Goal: Information Seeking & Learning: Learn about a topic

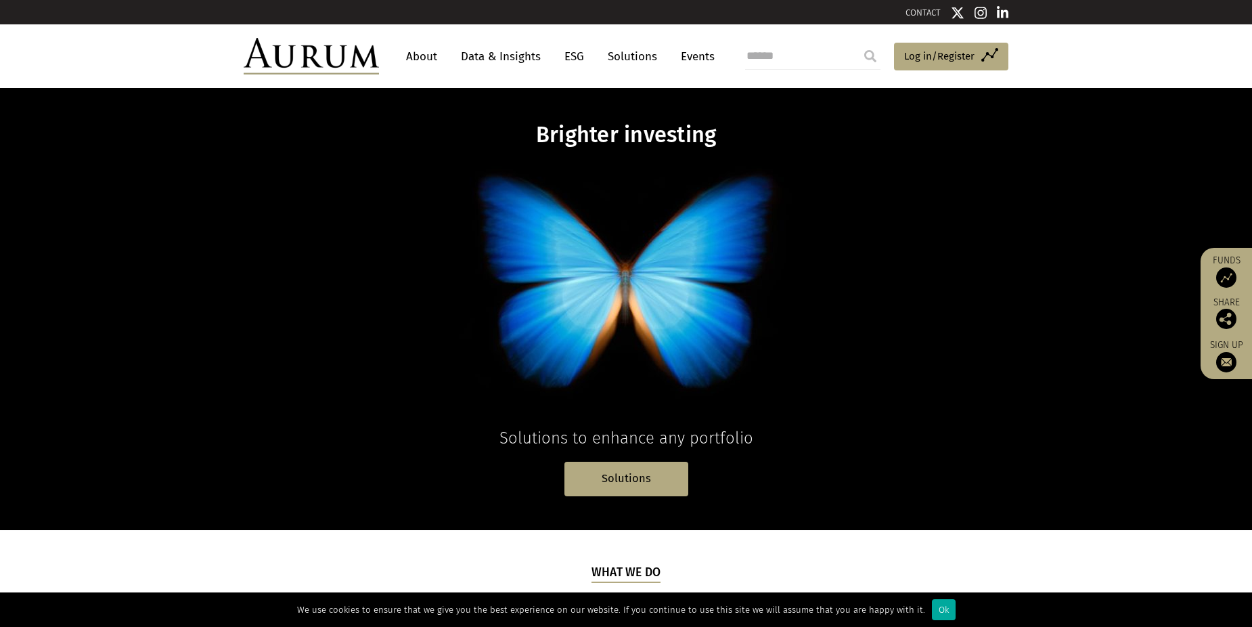
click at [500, 66] on link "Data & Insights" at bounding box center [500, 56] width 93 height 25
click at [617, 54] on link "Solutions" at bounding box center [632, 56] width 63 height 25
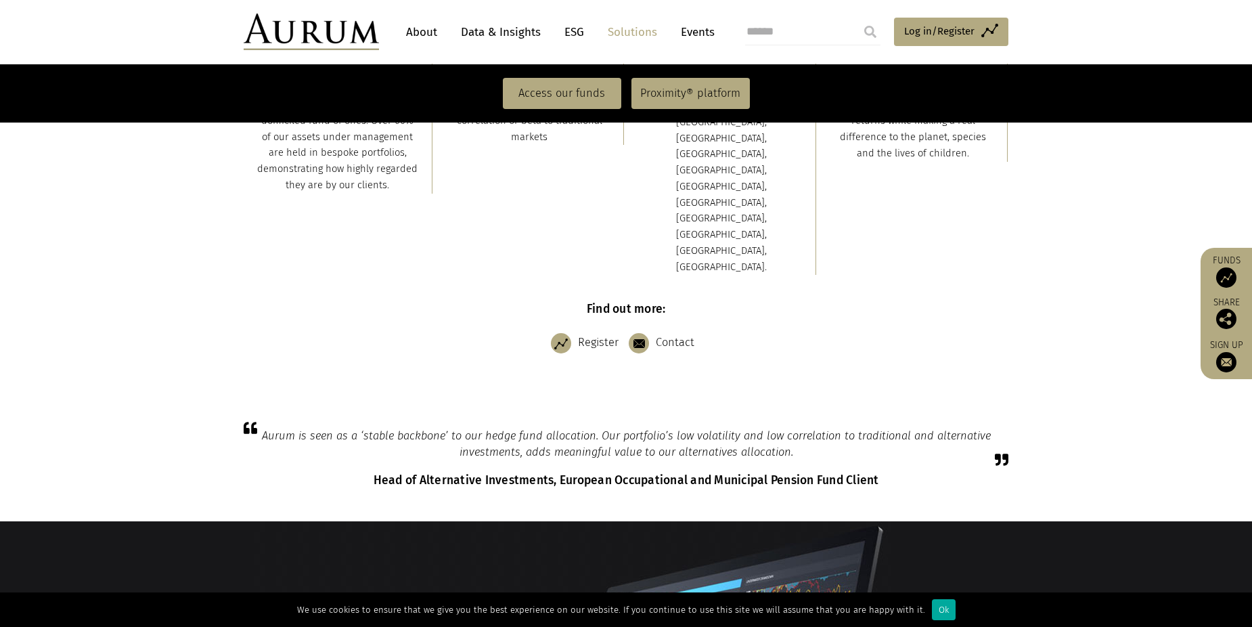
scroll to position [542, 0]
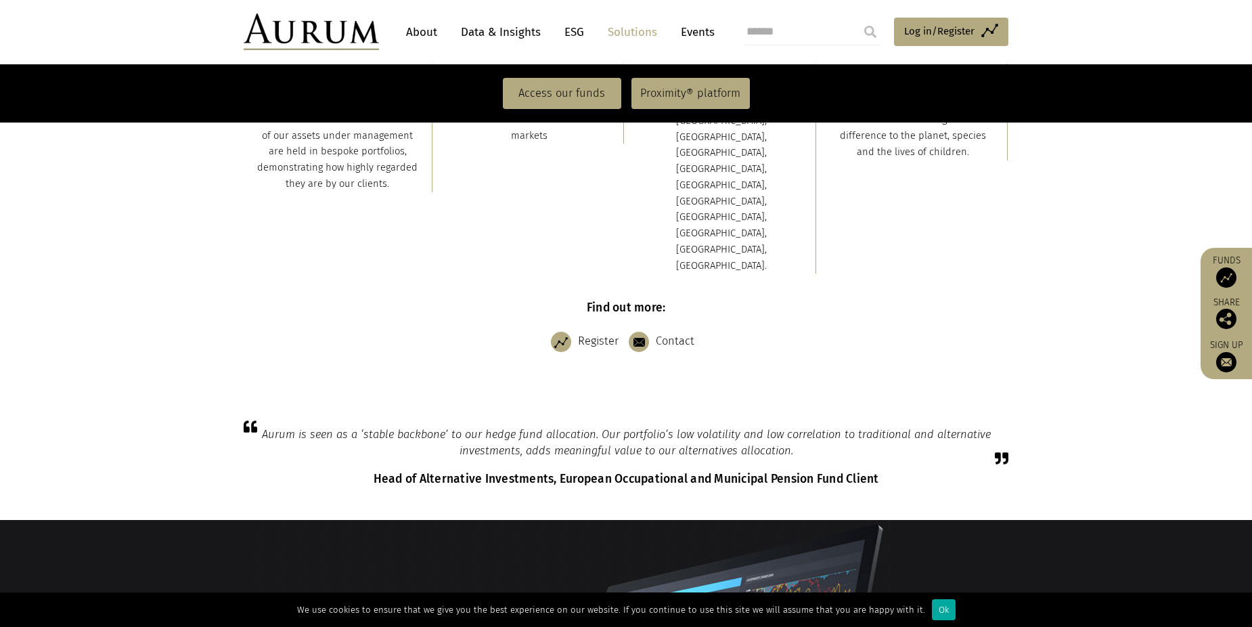
click at [428, 32] on link "About" at bounding box center [421, 32] width 45 height 25
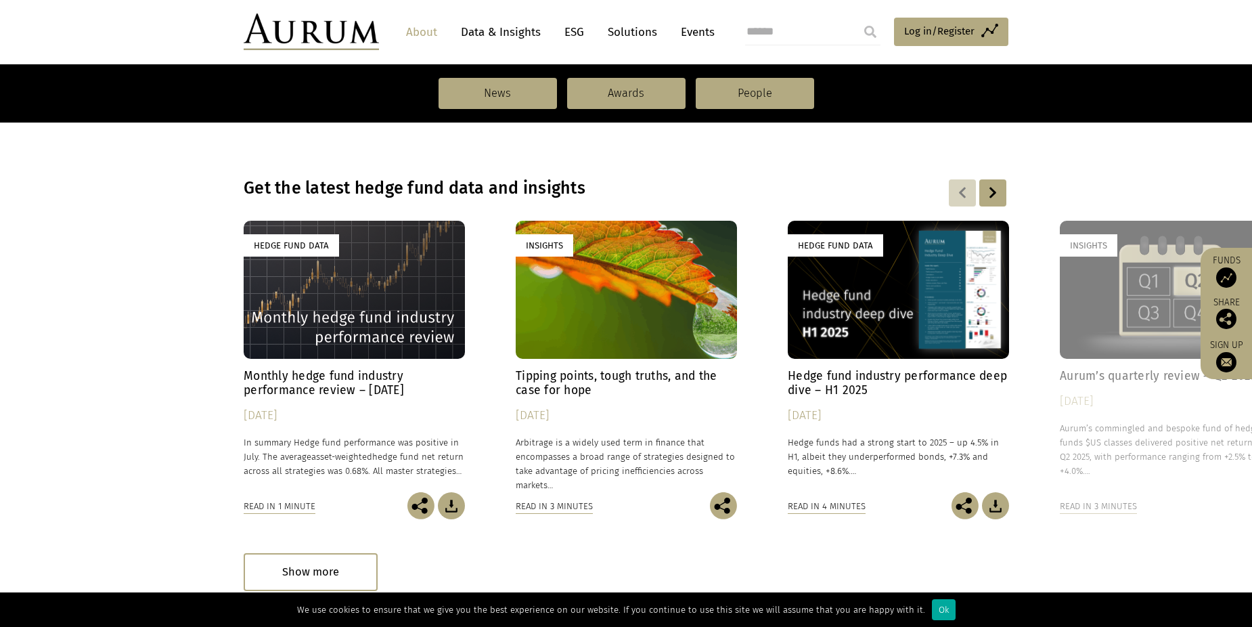
scroll to position [948, 0]
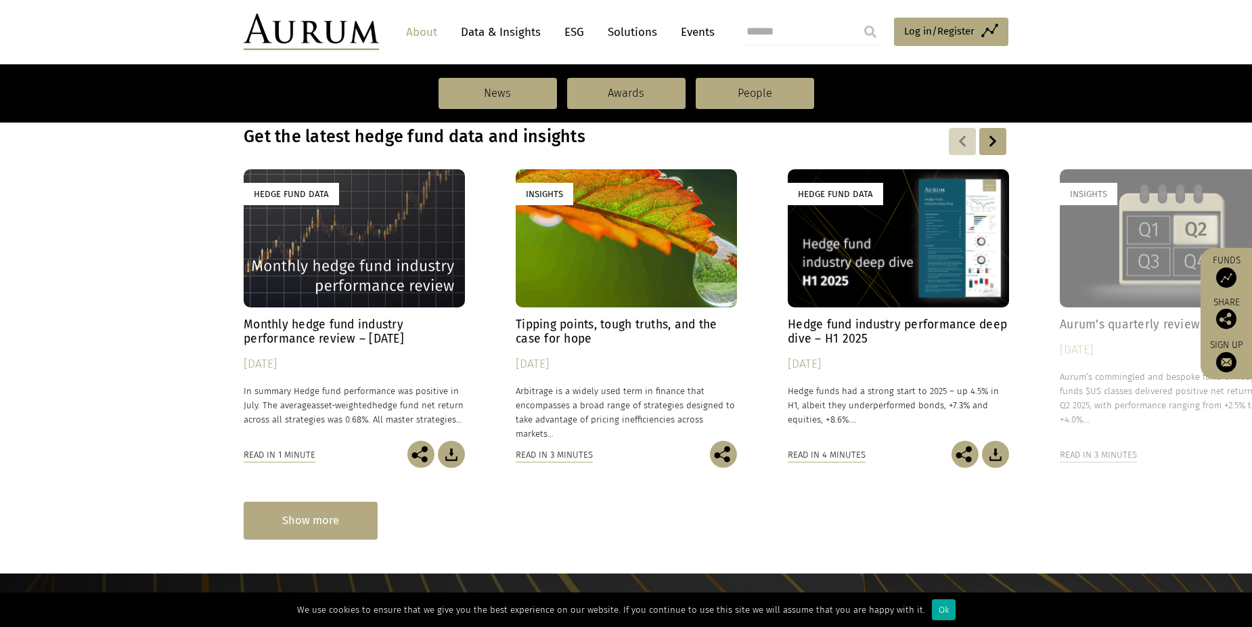
click at [317, 531] on div "Show more" at bounding box center [311, 520] width 134 height 37
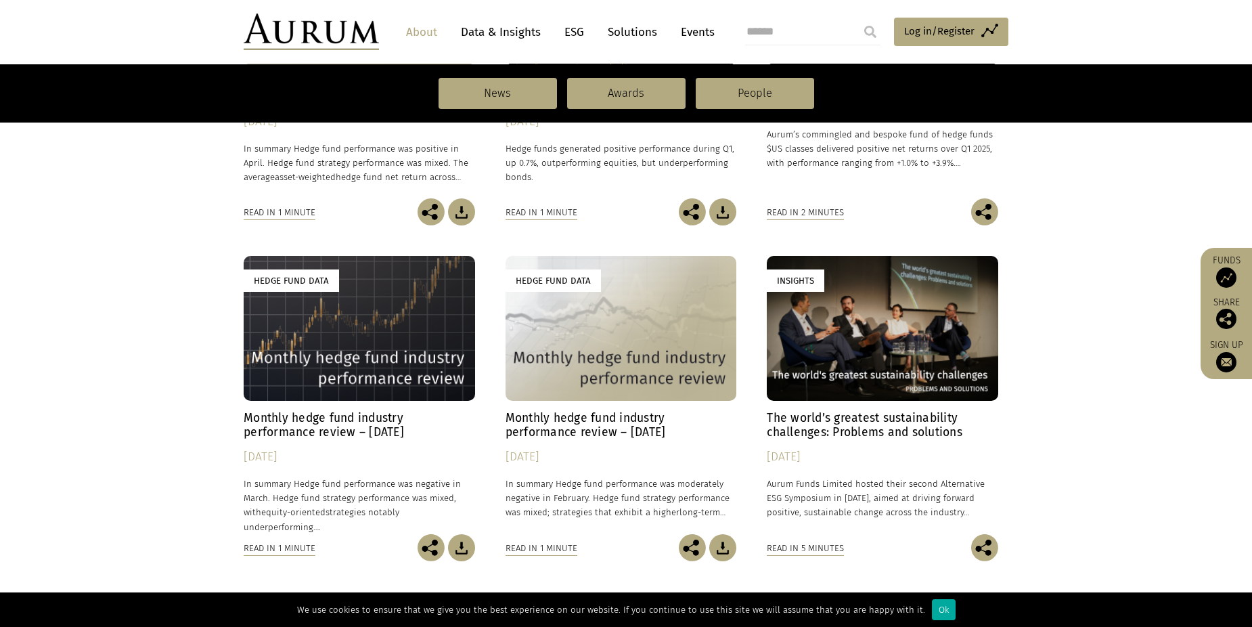
scroll to position [2166, 0]
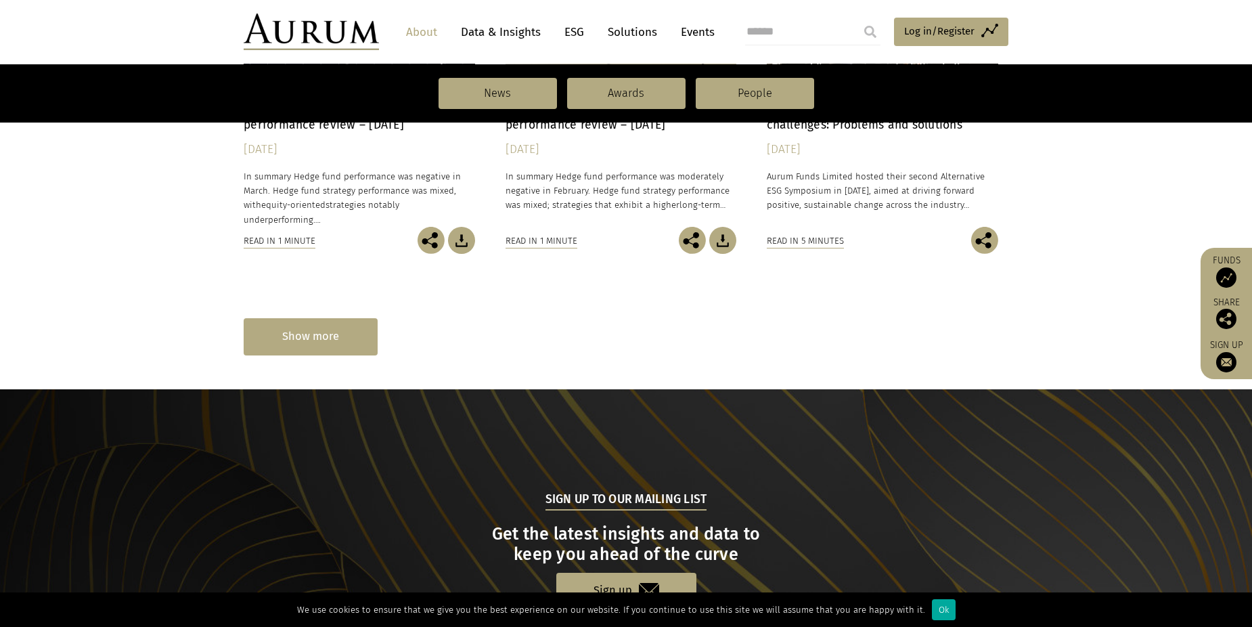
click at [313, 332] on div "Show more" at bounding box center [311, 336] width 134 height 37
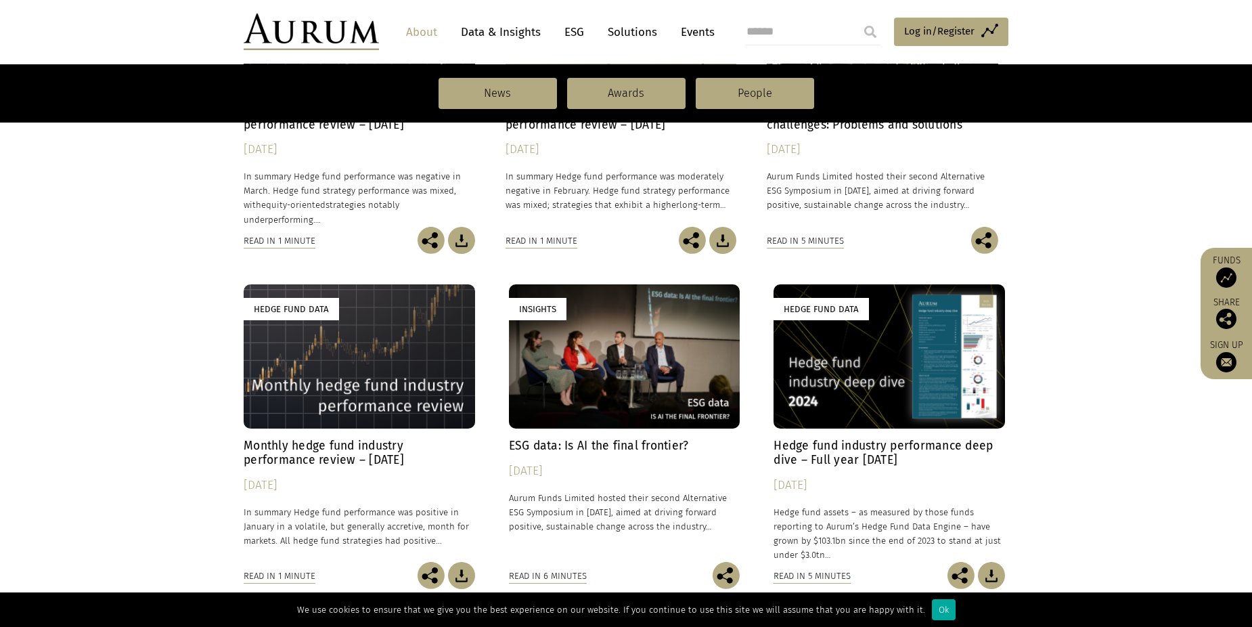
click at [634, 30] on link "Solutions" at bounding box center [632, 32] width 63 height 25
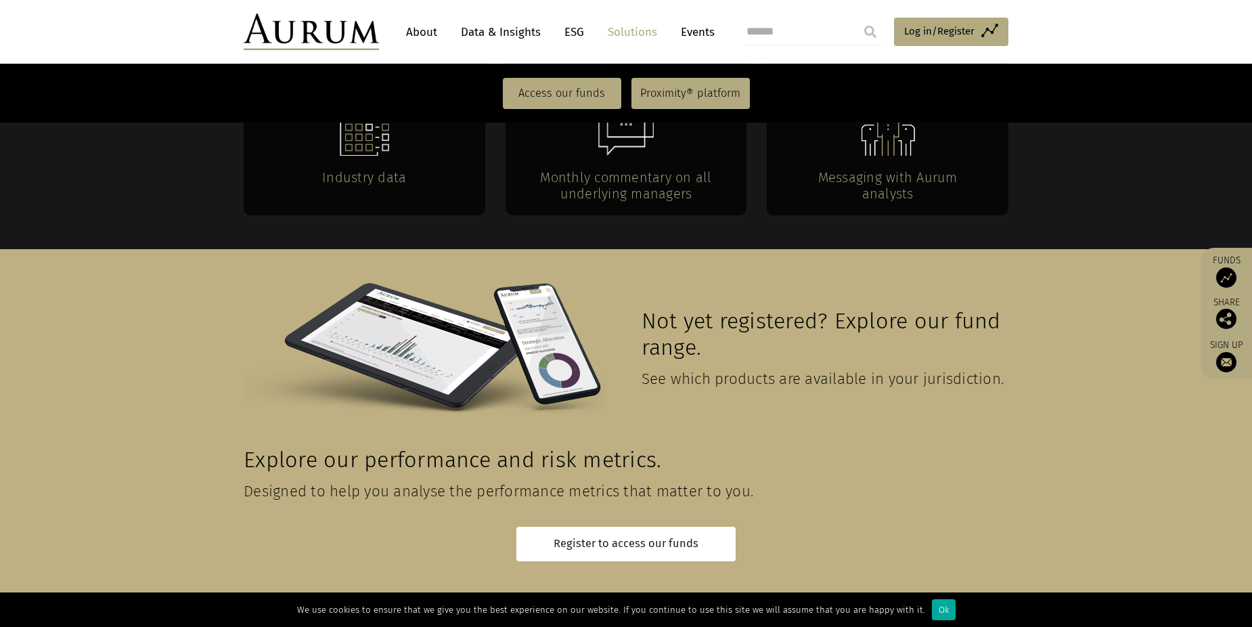
scroll to position [2487, 0]
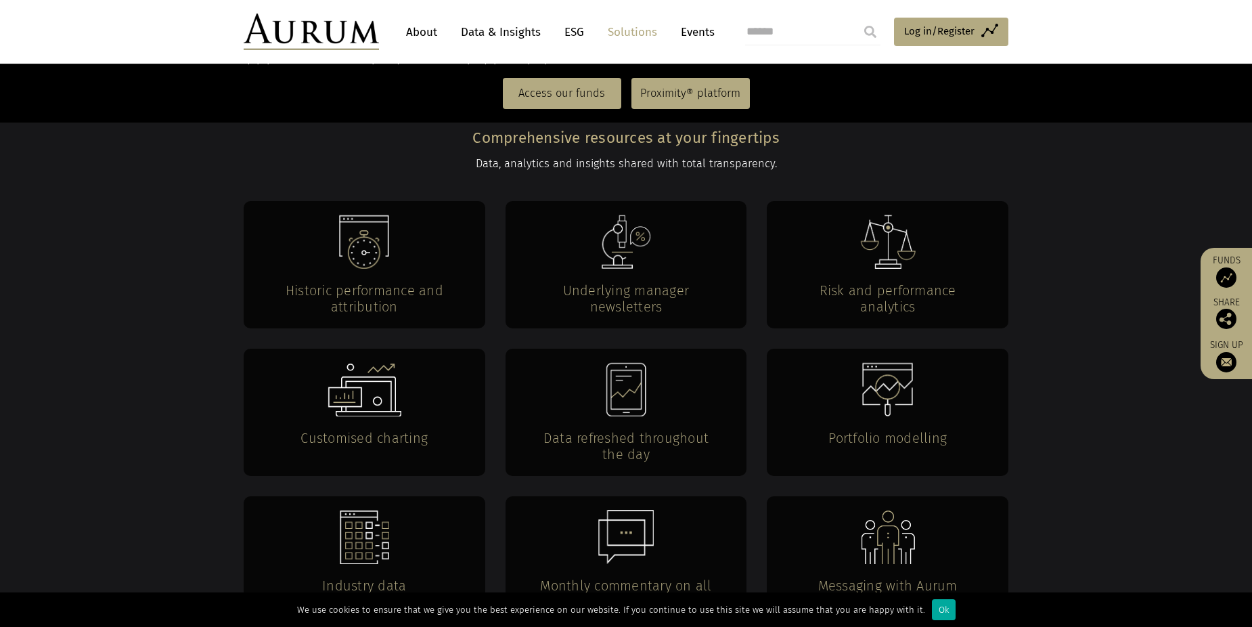
click at [431, 37] on link "About" at bounding box center [421, 32] width 45 height 25
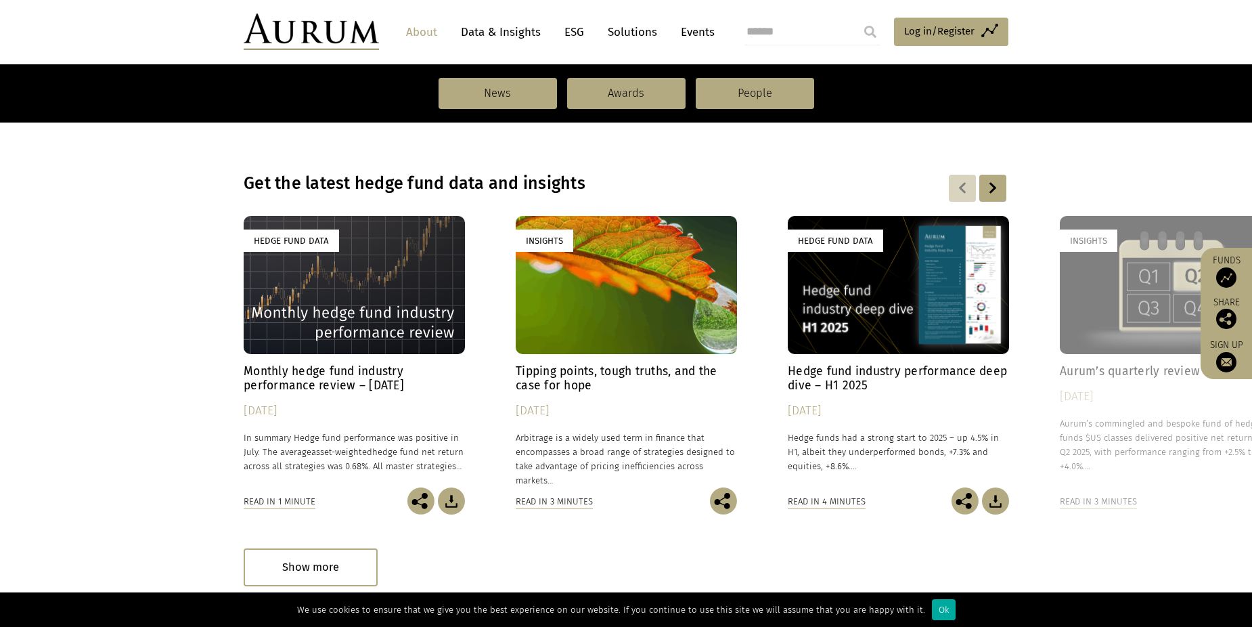
scroll to position [948, 0]
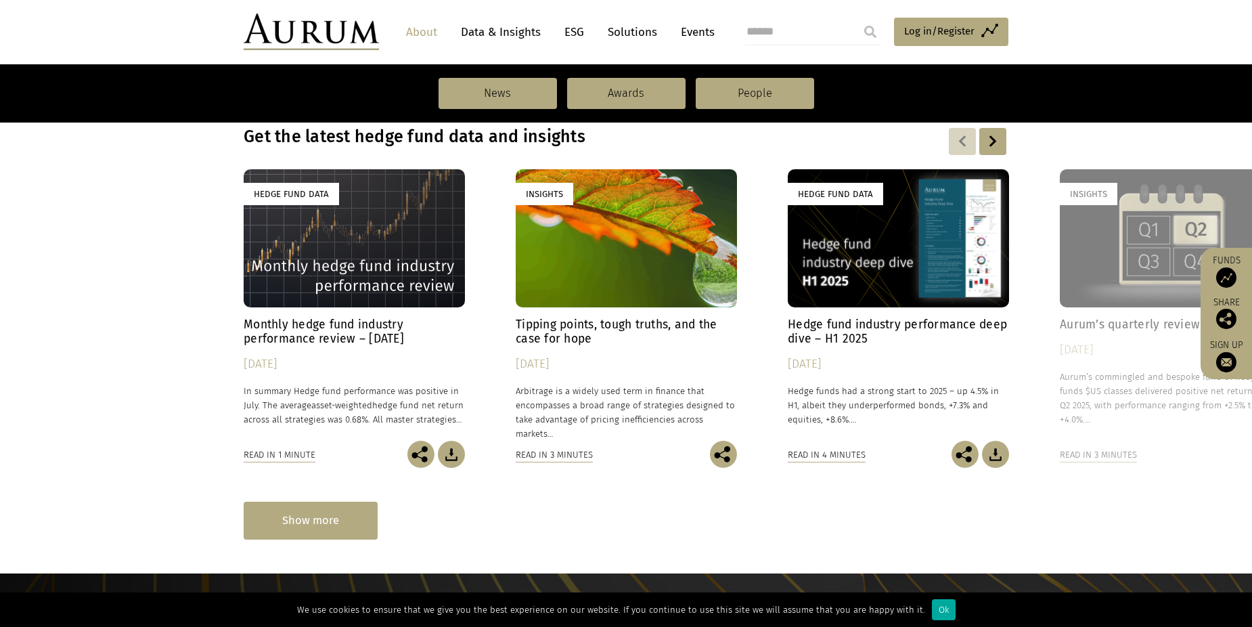
click at [330, 525] on div "Show more" at bounding box center [311, 520] width 134 height 37
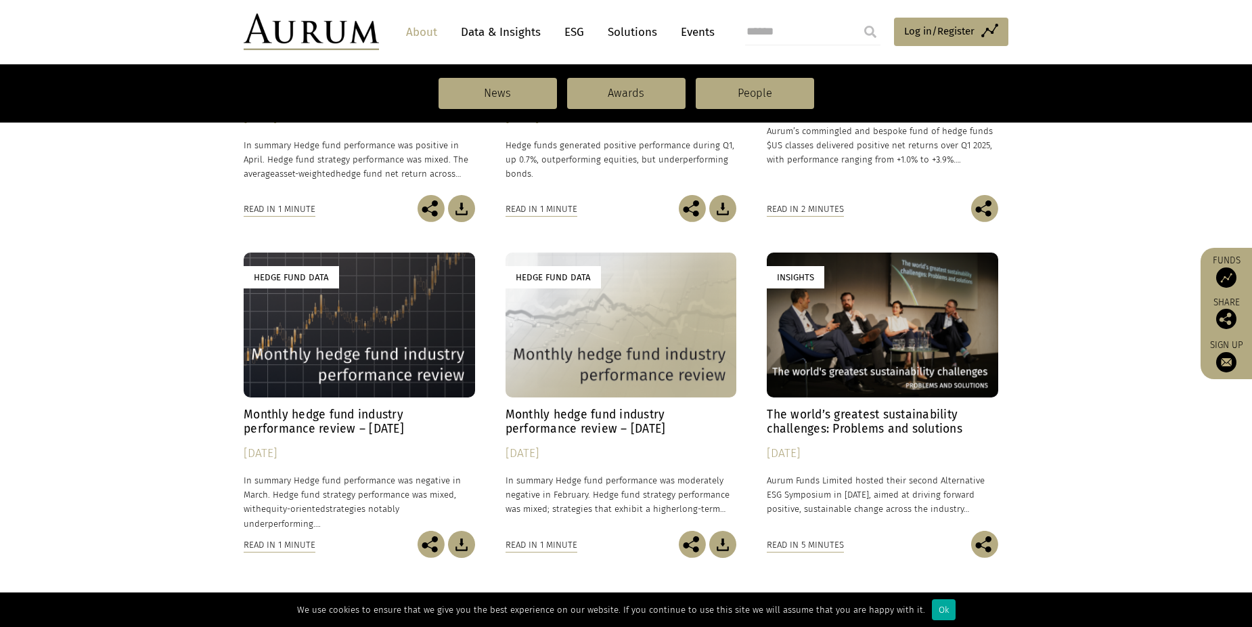
scroll to position [2031, 0]
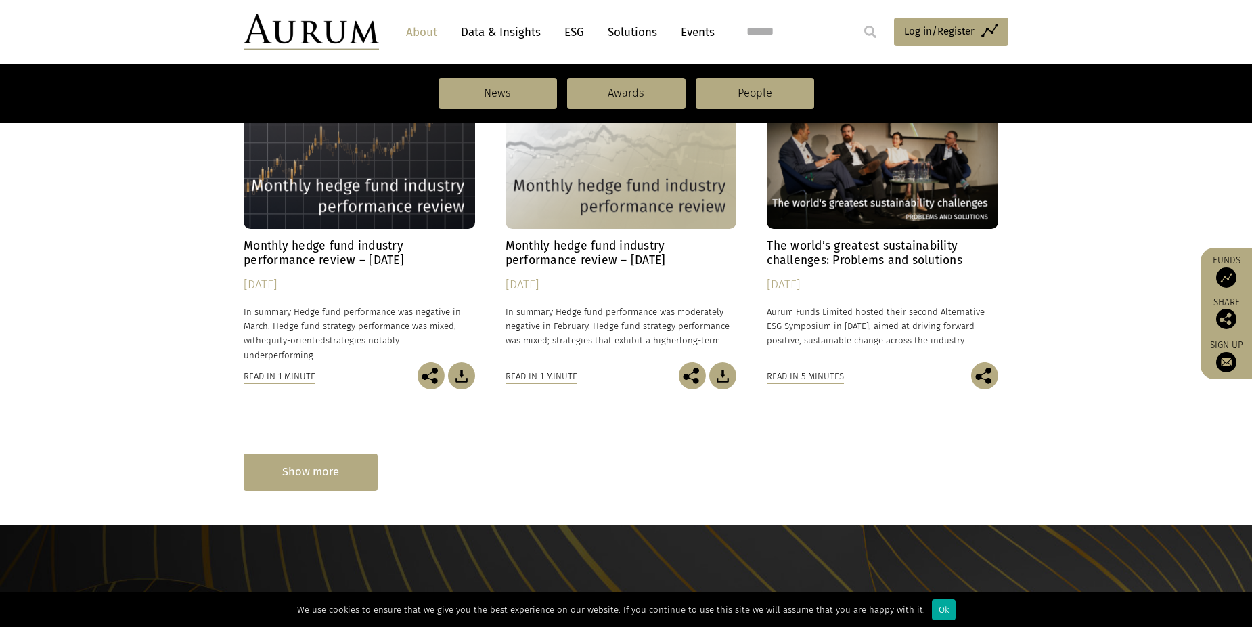
click at [342, 483] on div "Show more" at bounding box center [311, 472] width 134 height 37
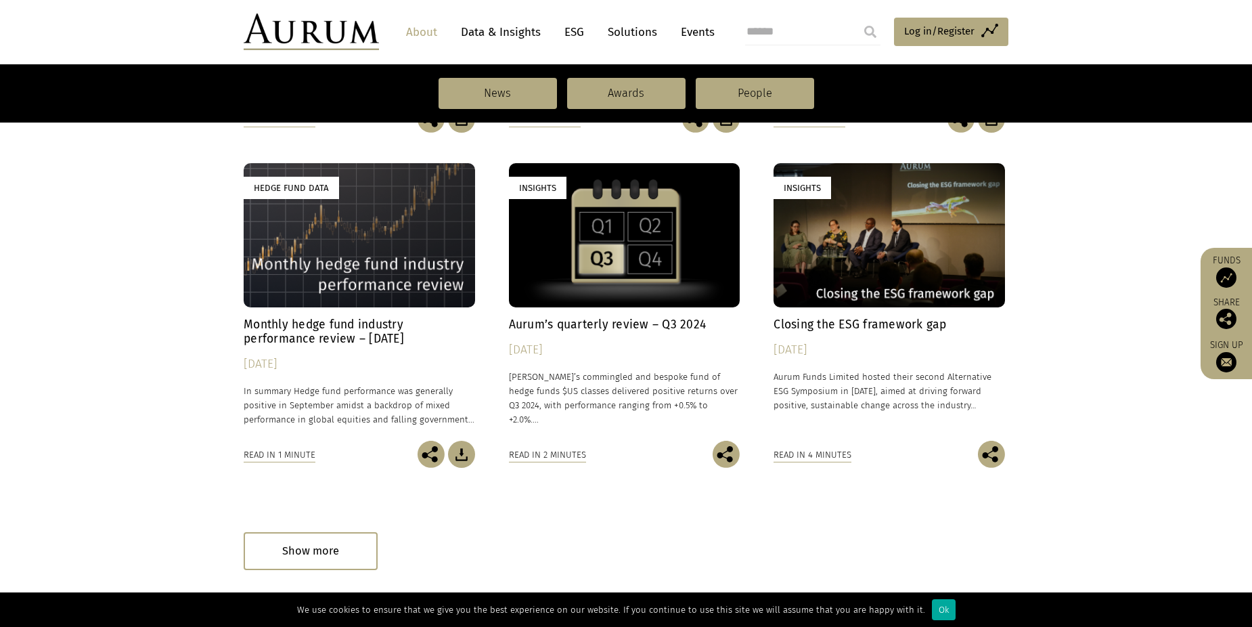
scroll to position [3288, 0]
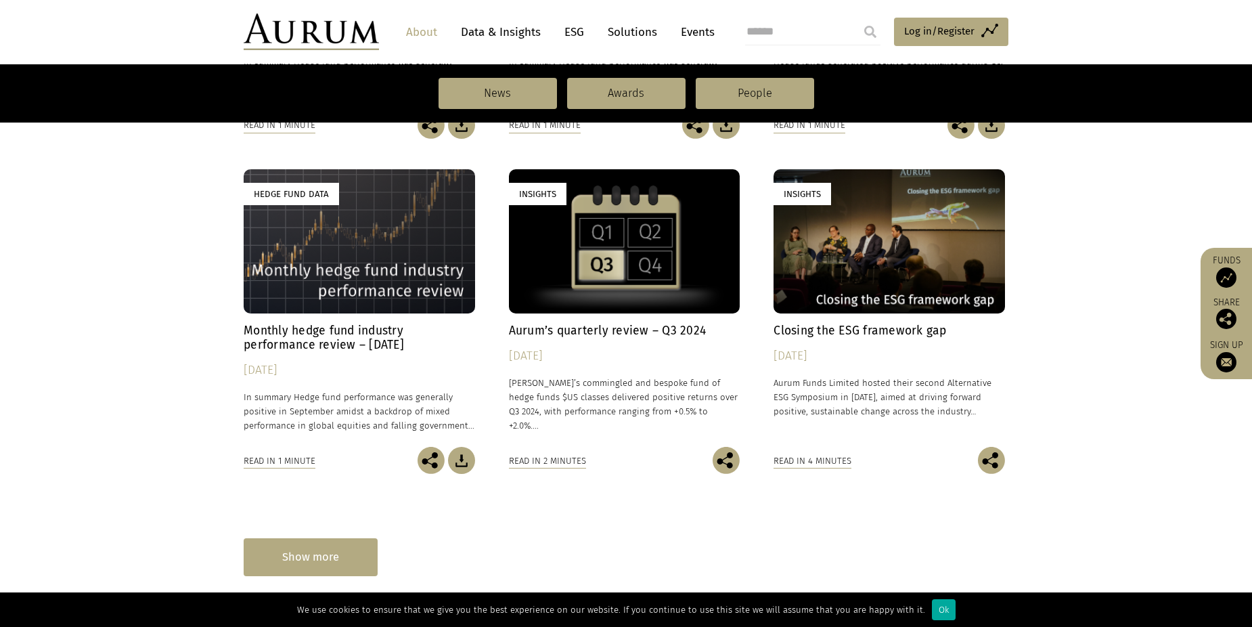
click at [285, 547] on div "Show more" at bounding box center [311, 556] width 134 height 37
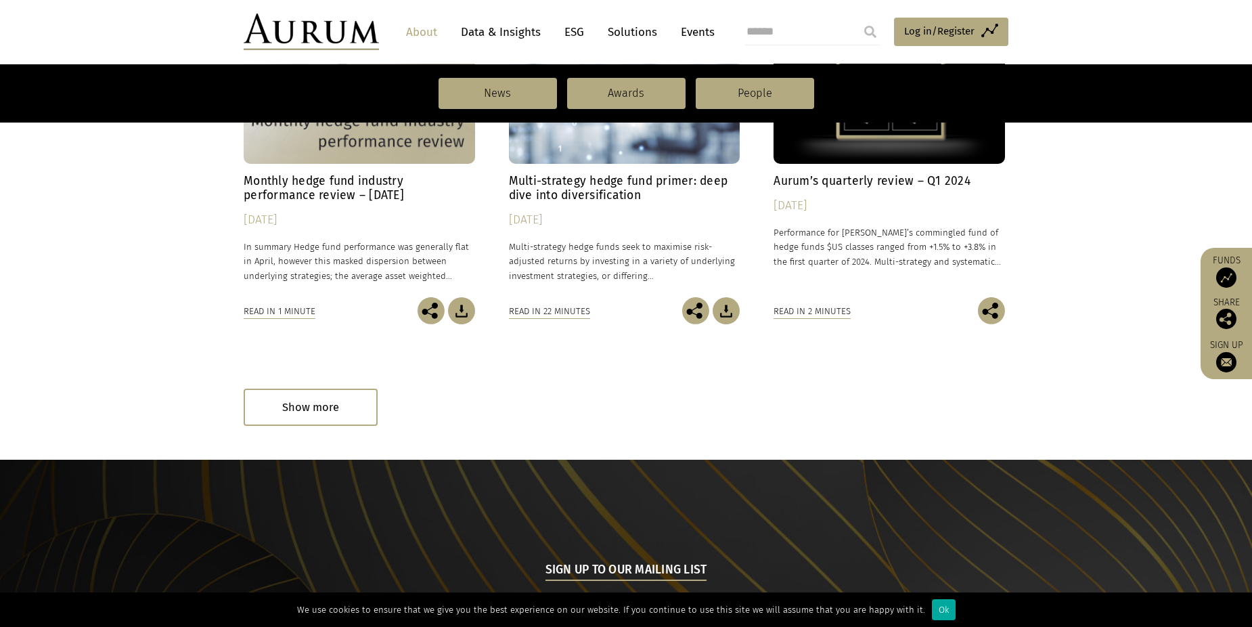
scroll to position [4840, 0]
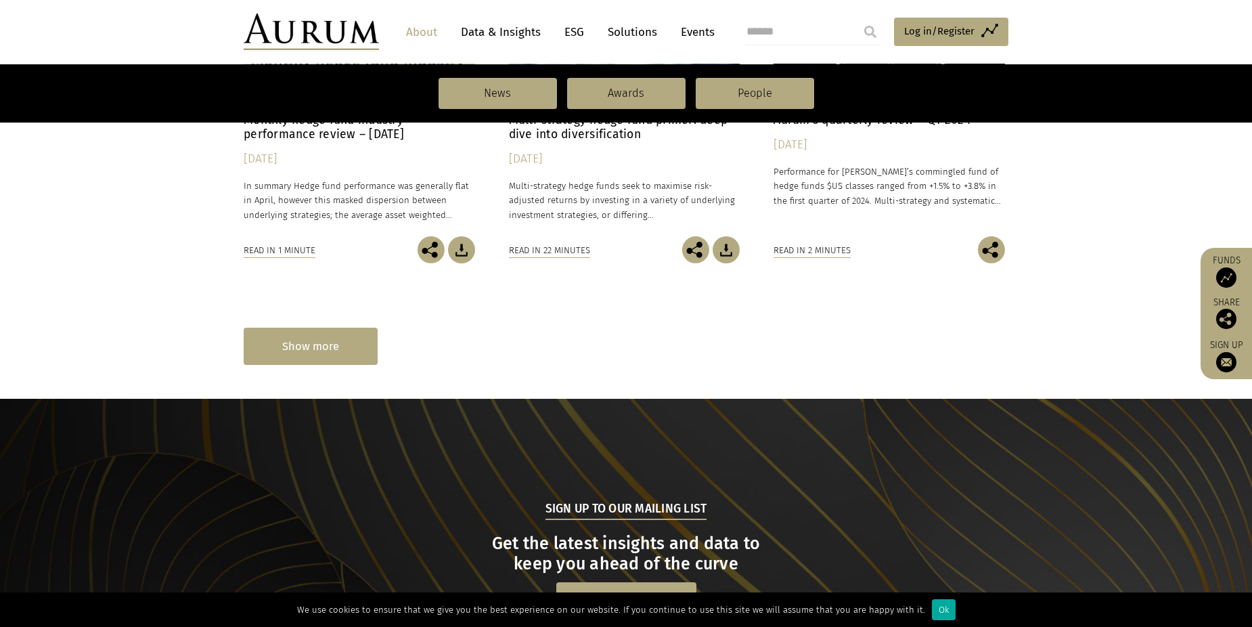
click at [349, 335] on div "Show more" at bounding box center [311, 346] width 134 height 37
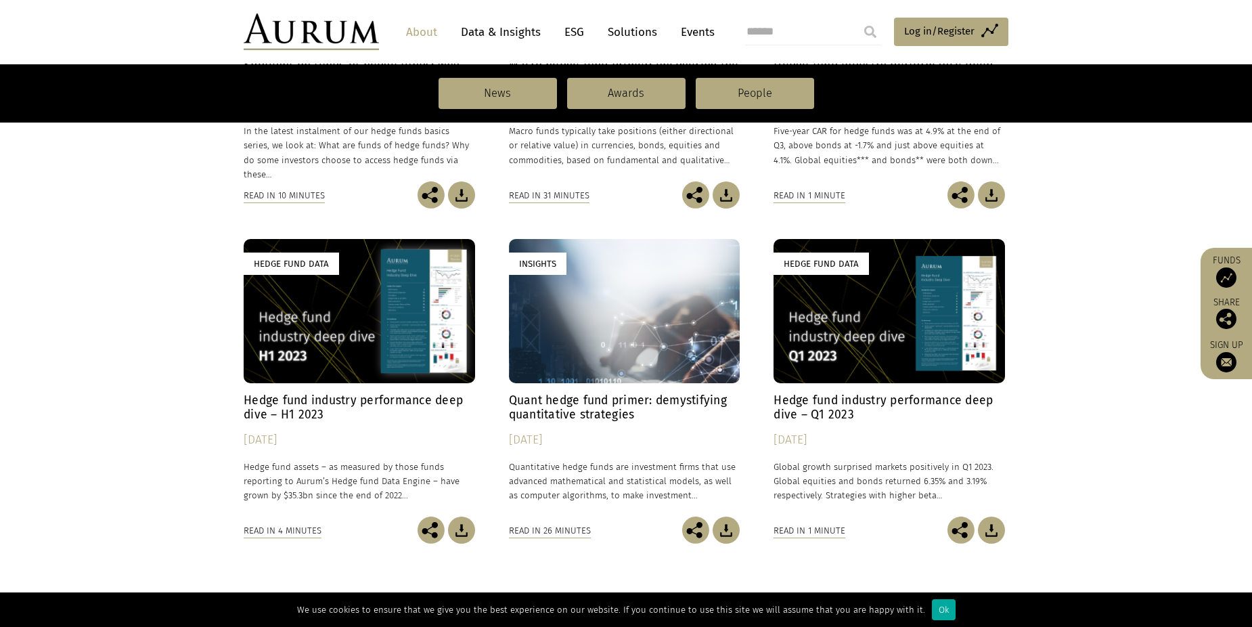
scroll to position [5821, 0]
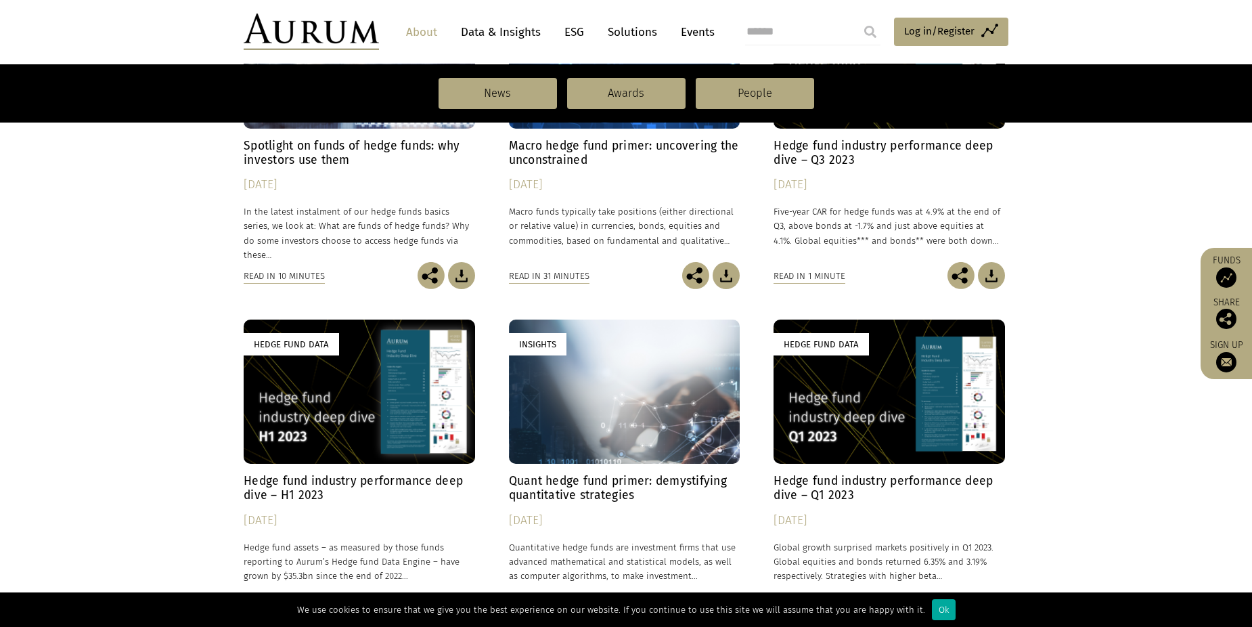
click at [726, 280] on img at bounding box center [726, 275] width 27 height 27
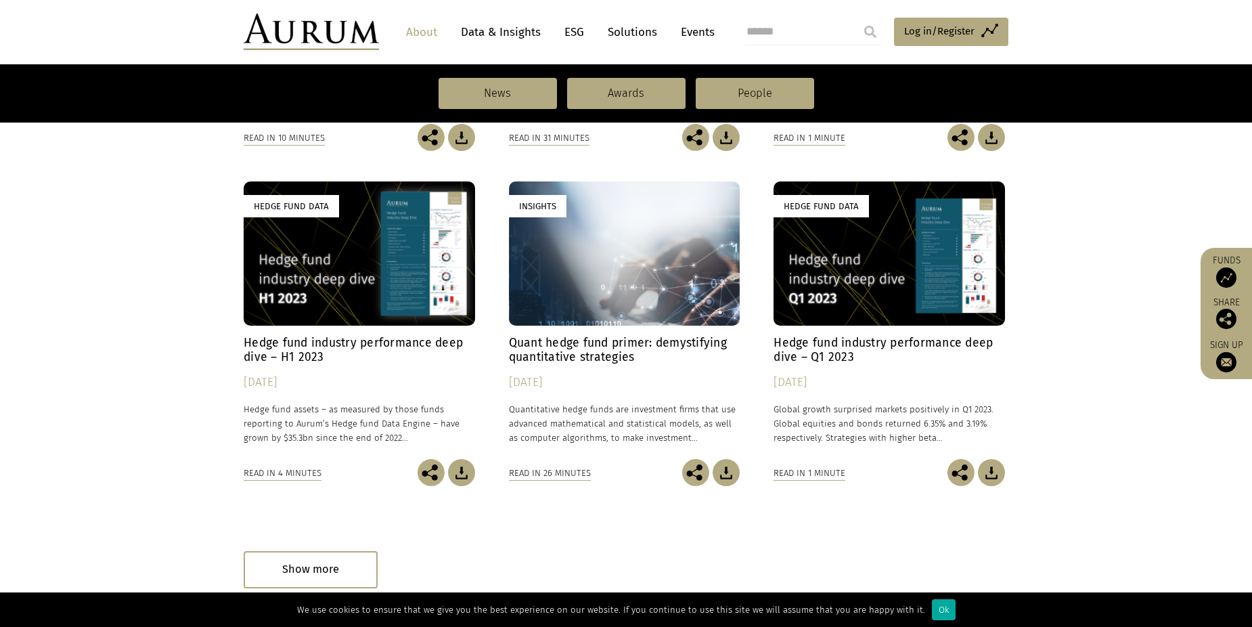
scroll to position [6092, 0]
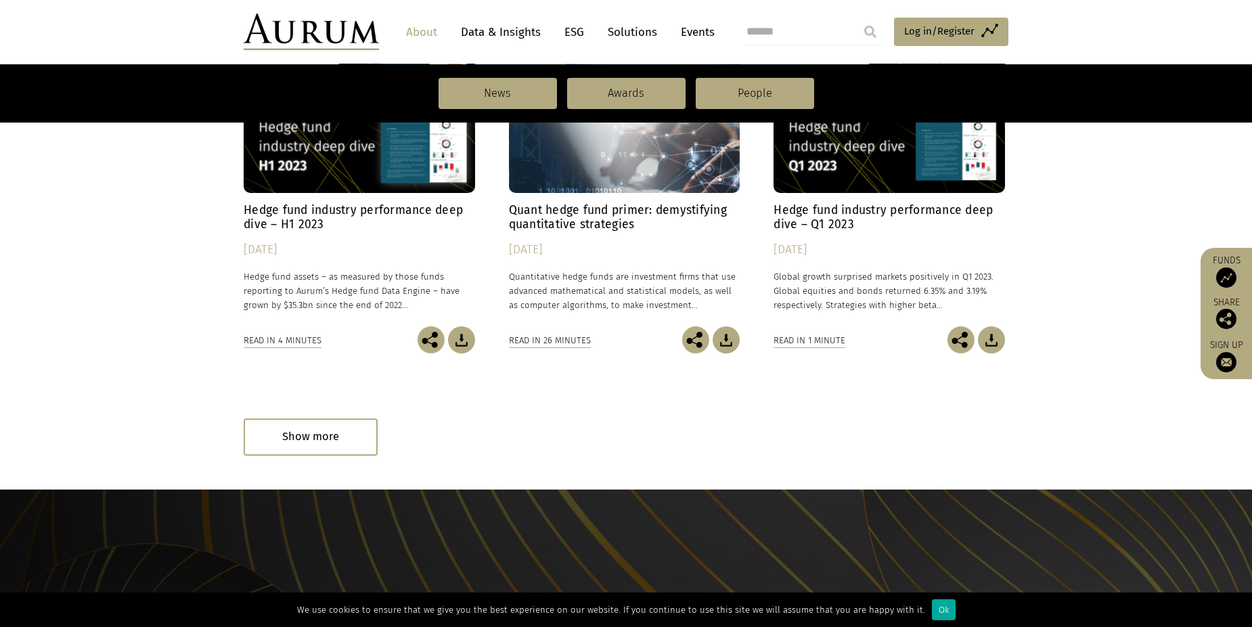
click at [722, 335] on img at bounding box center [726, 339] width 27 height 27
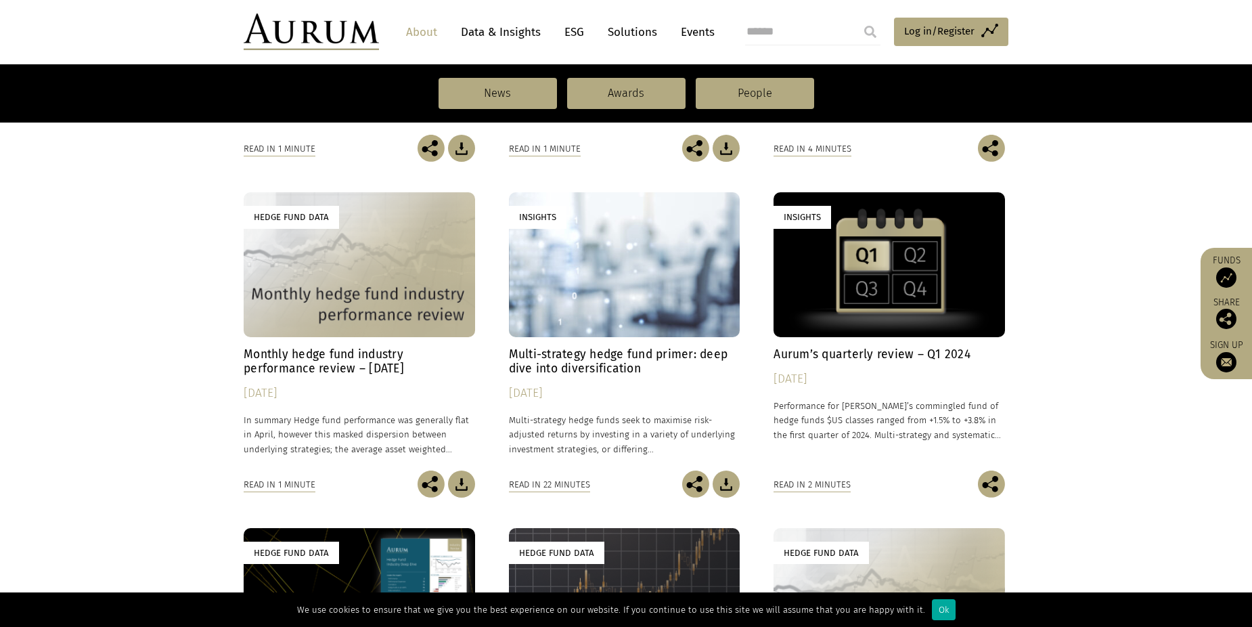
scroll to position [4671, 0]
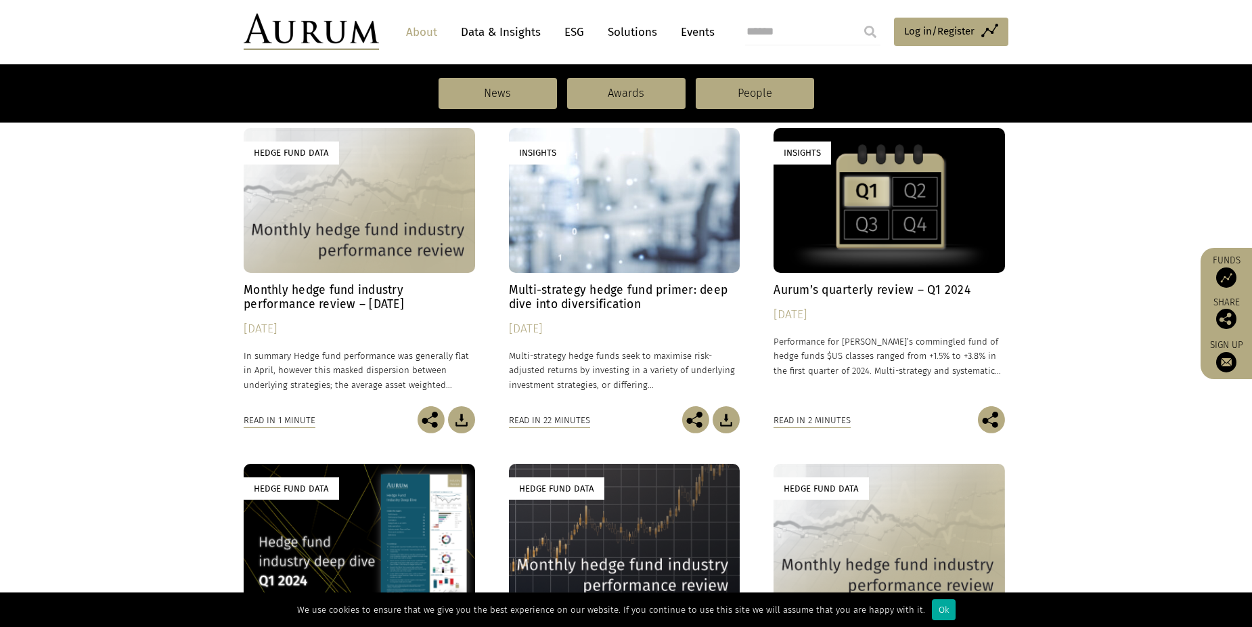
click at [728, 424] on img at bounding box center [726, 419] width 27 height 27
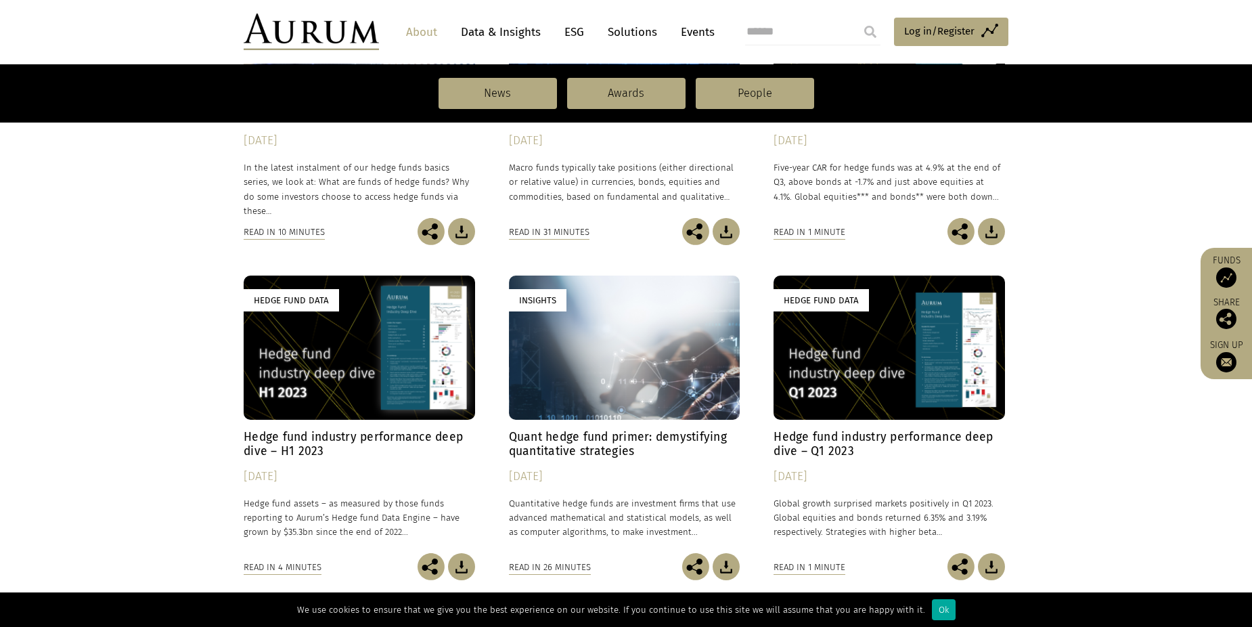
scroll to position [5889, 0]
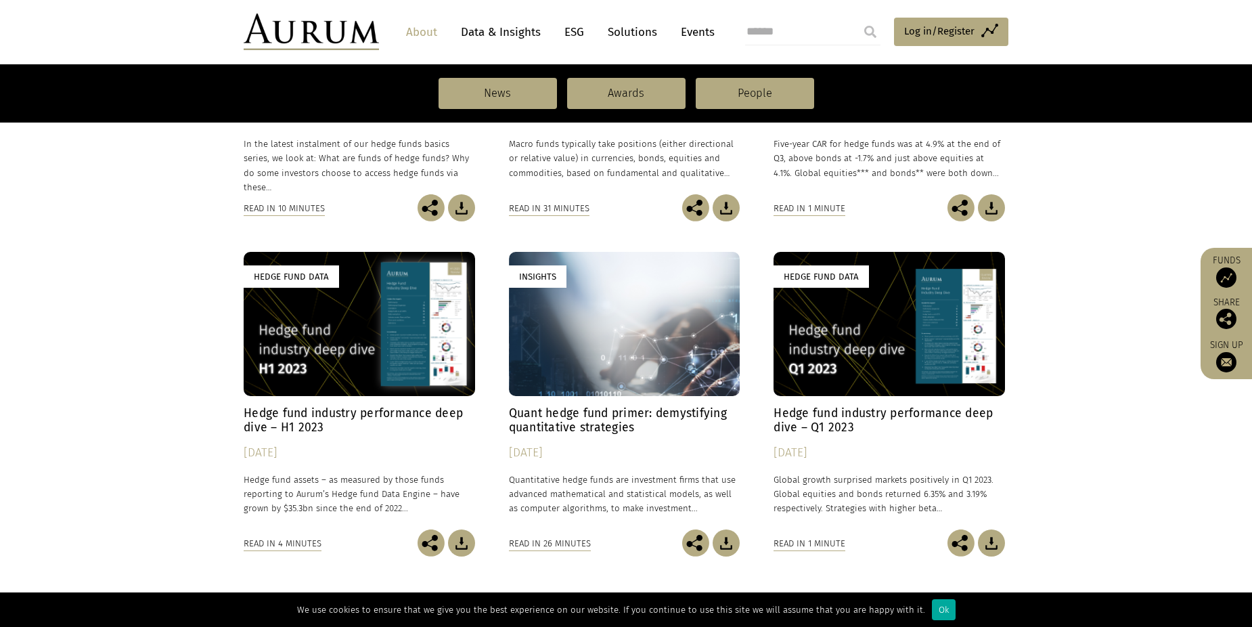
click at [717, 541] on img at bounding box center [726, 542] width 27 height 27
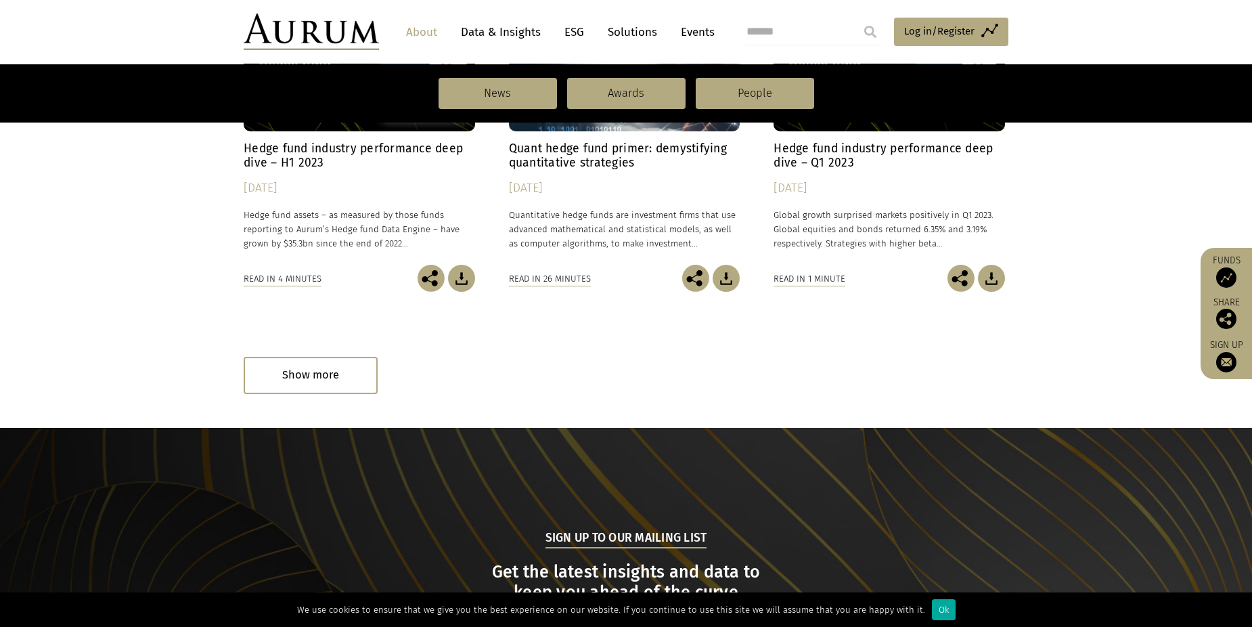
scroll to position [6160, 0]
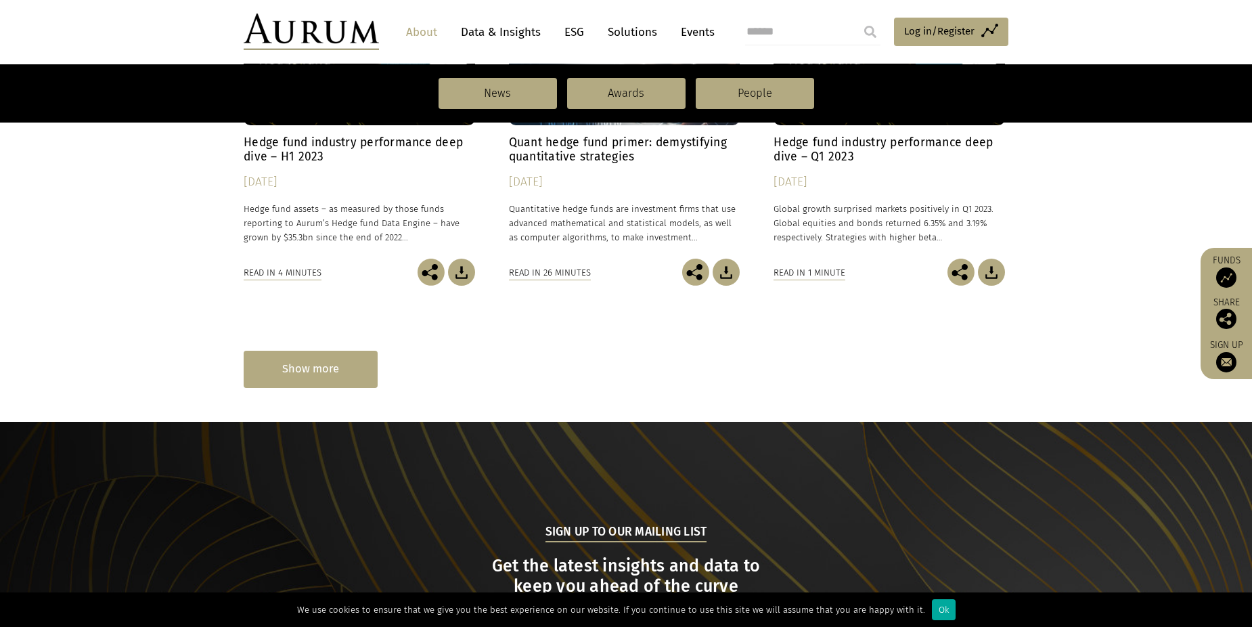
click at [287, 378] on div "Show more" at bounding box center [311, 369] width 134 height 37
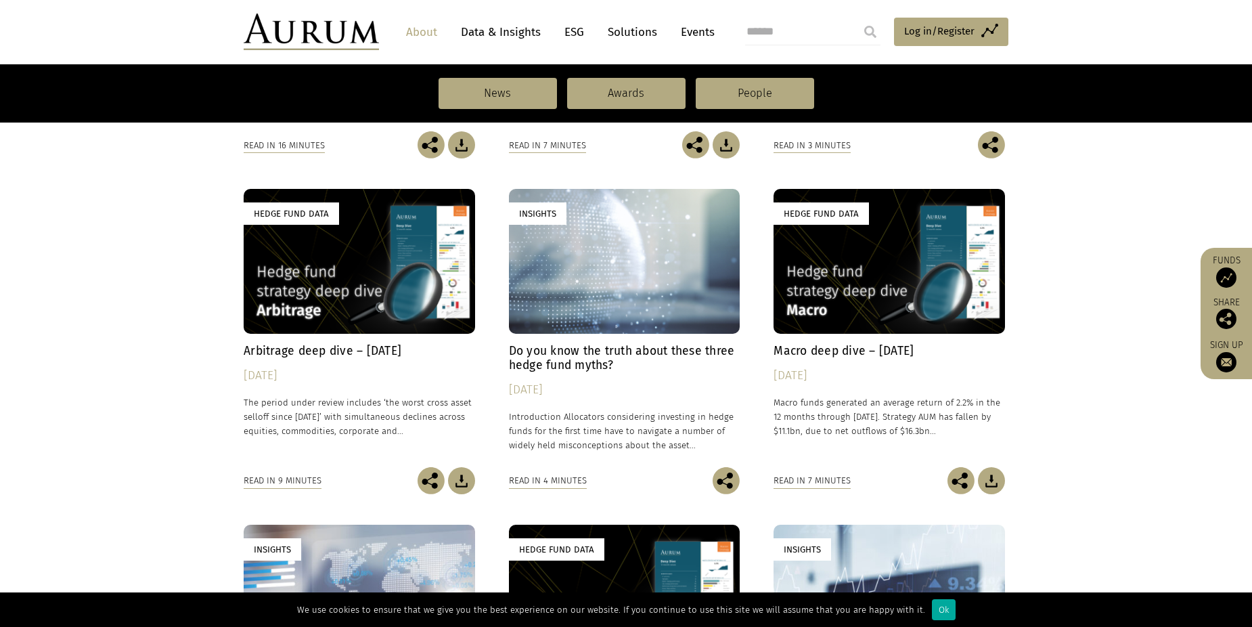
scroll to position [6633, 0]
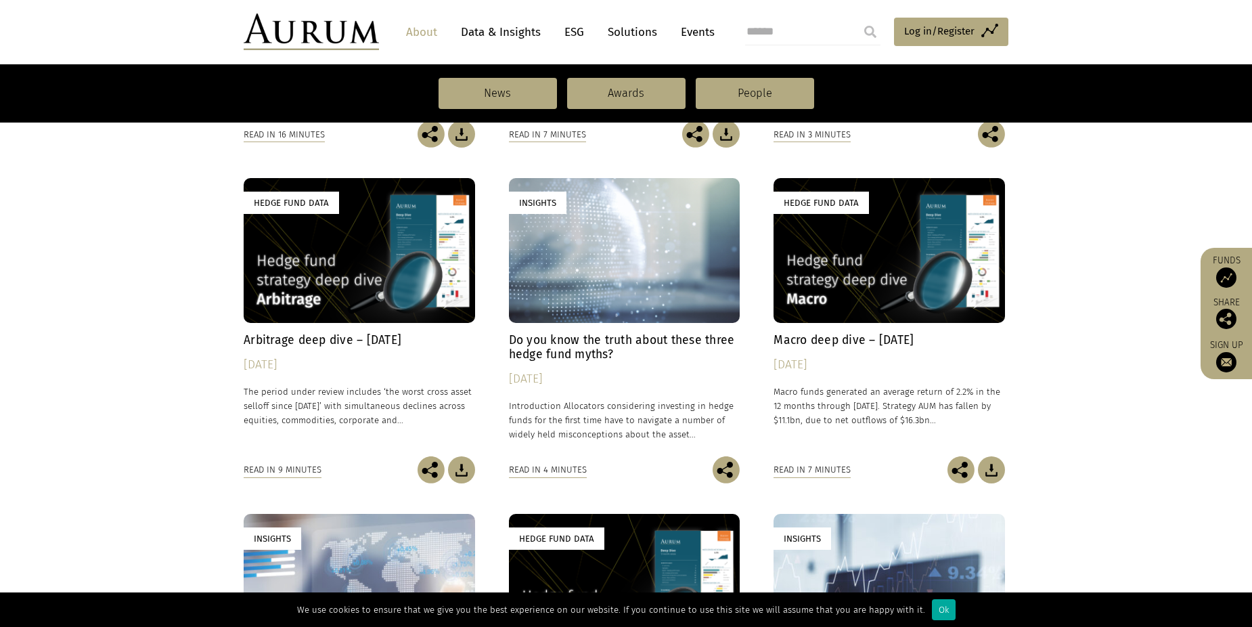
click at [463, 468] on img at bounding box center [461, 469] width 27 height 27
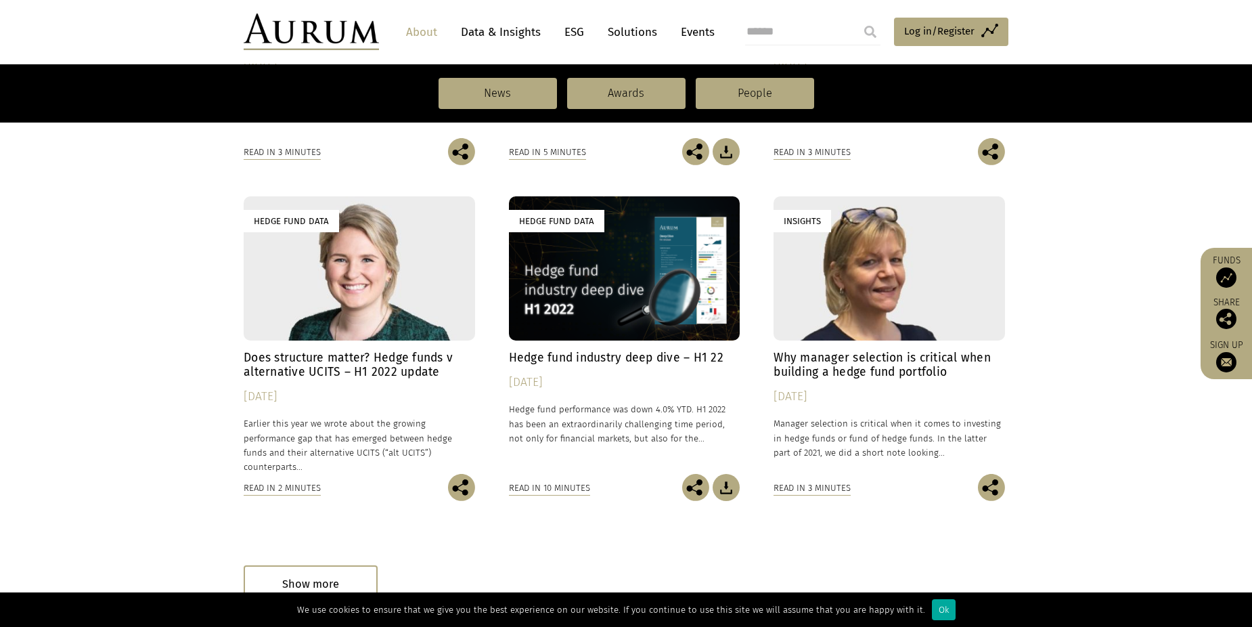
scroll to position [7310, 0]
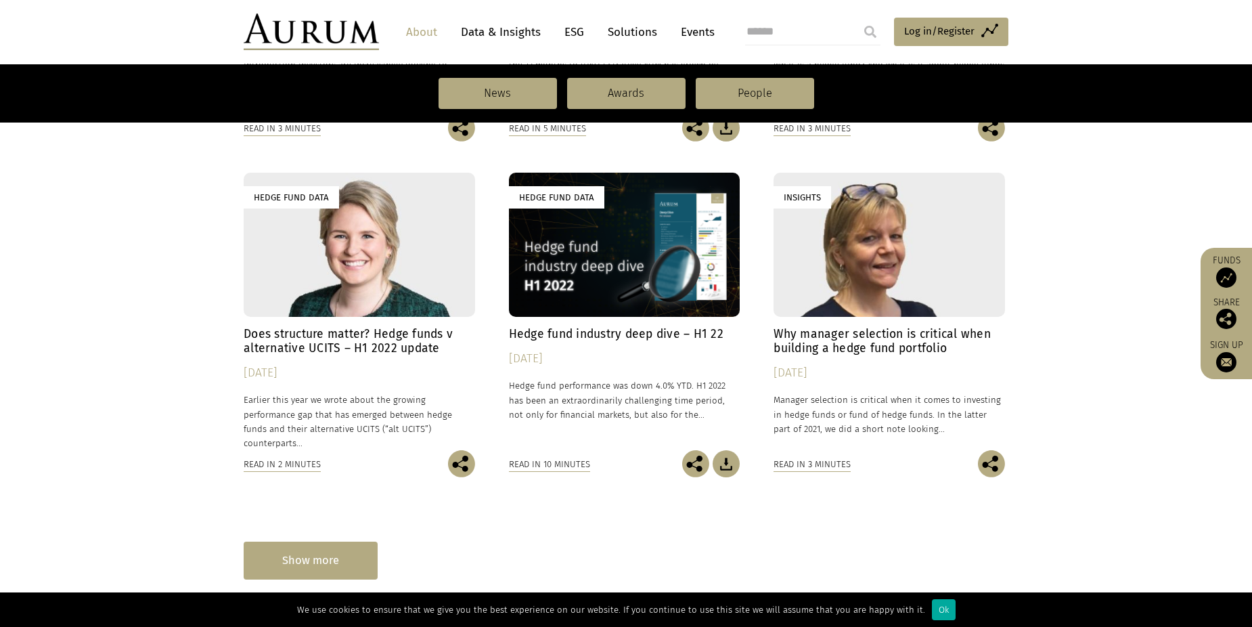
click at [291, 566] on div "Show more" at bounding box center [311, 560] width 134 height 37
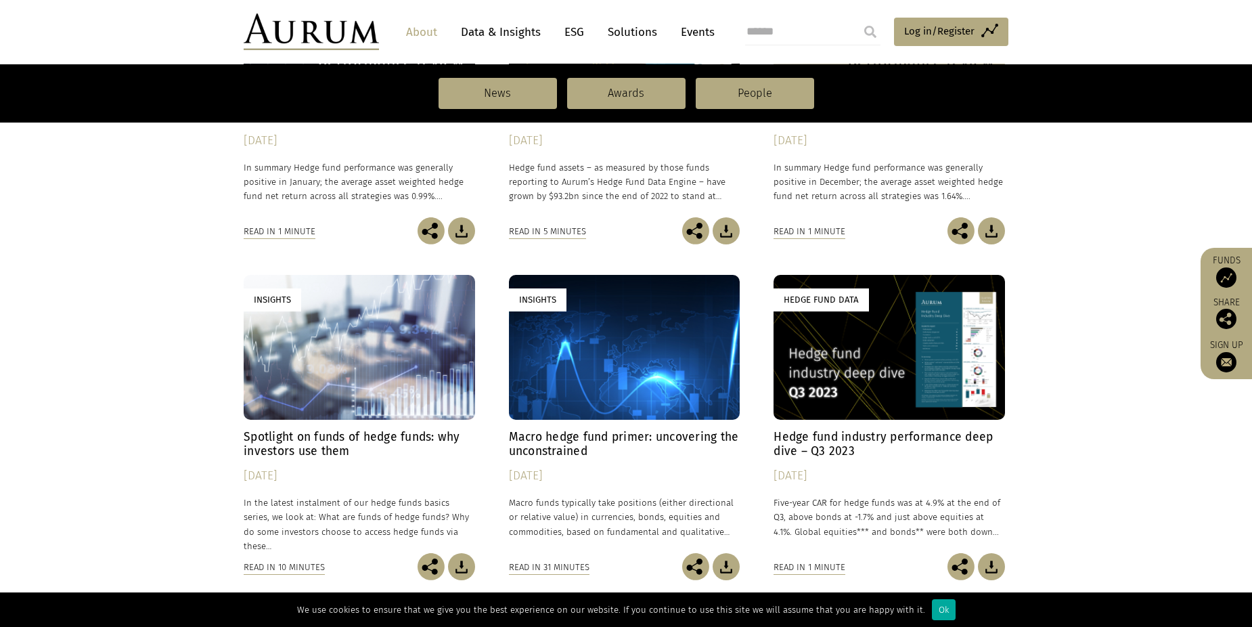
scroll to position [5525, 0]
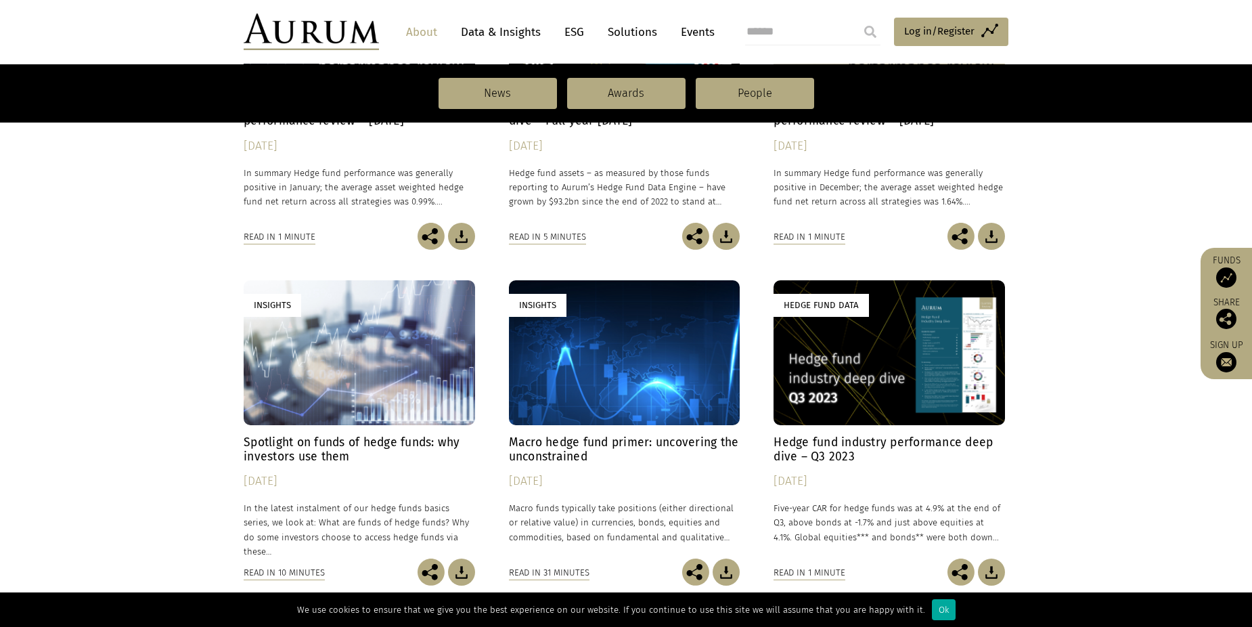
click at [805, 28] on input "search" at bounding box center [812, 31] width 135 height 27
type input "******"
click at [857, 18] on input "submit" at bounding box center [870, 31] width 27 height 27
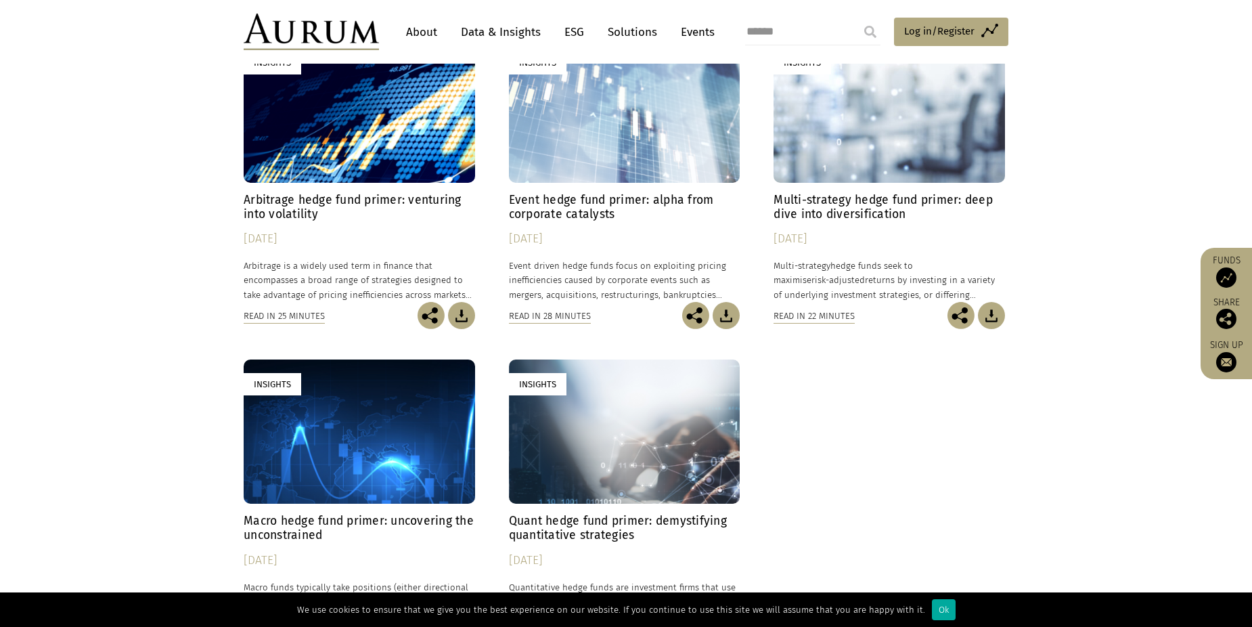
scroll to position [203, 0]
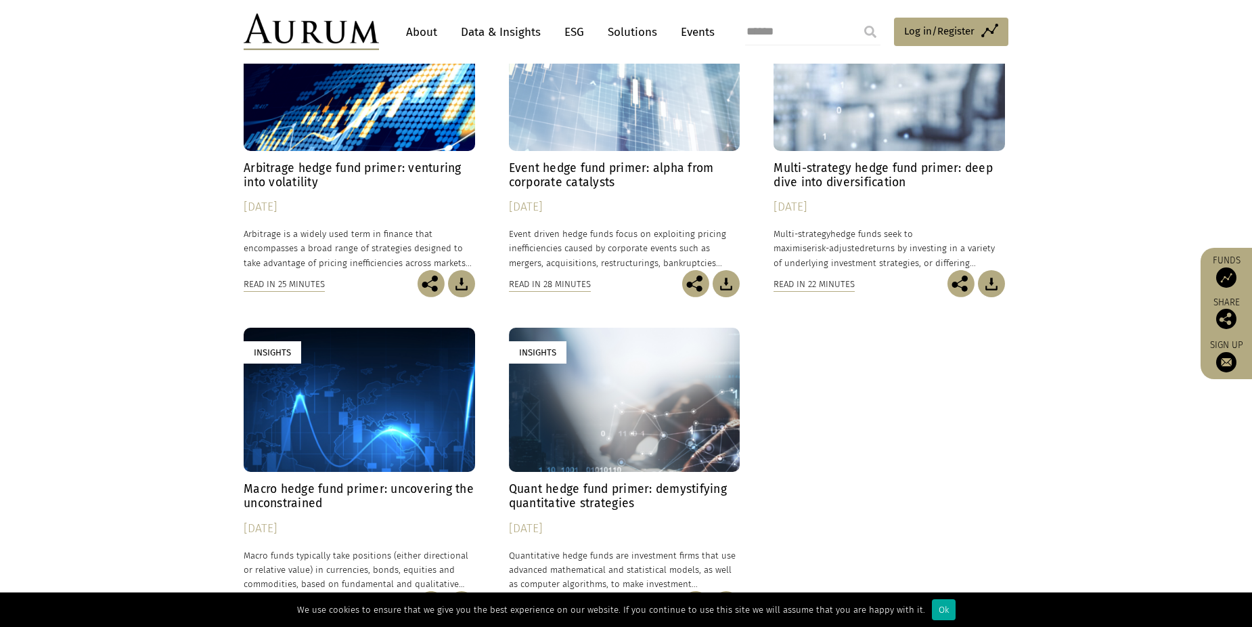
click at [458, 283] on img at bounding box center [461, 283] width 27 height 27
click at [732, 280] on img at bounding box center [726, 283] width 27 height 27
click at [867, 502] on div "Insights Arbitrage hedge fund primer: venturing into volatility 24/01/2025 Arbi…" at bounding box center [626, 327] width 792 height 642
